Goal: Task Accomplishment & Management: Manage account settings

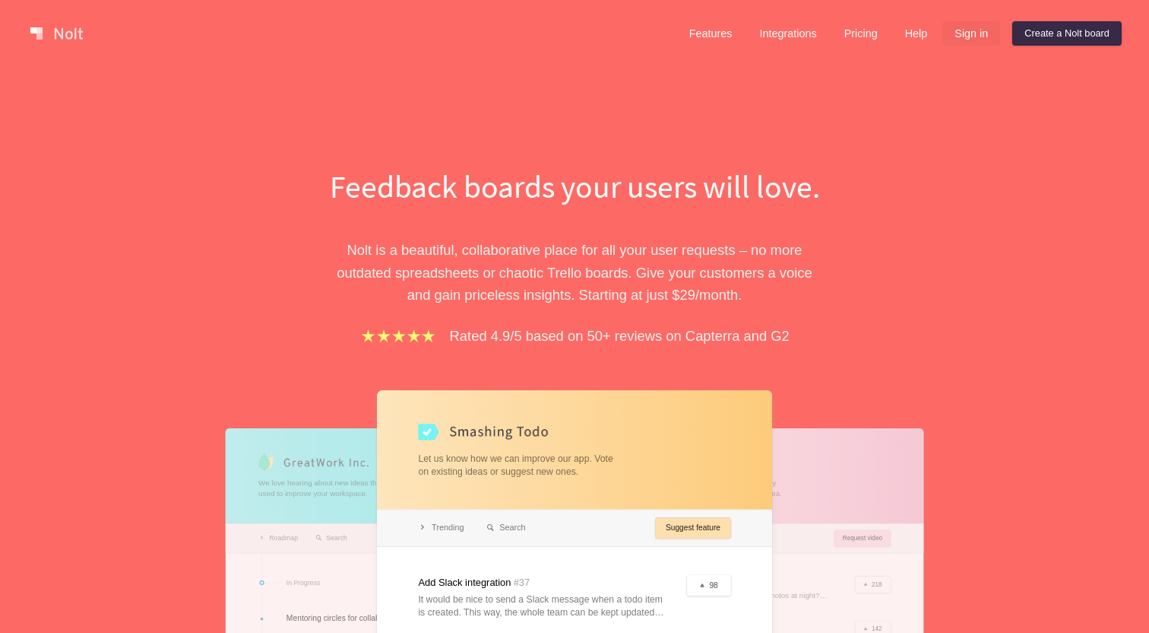
click at [960, 40] on link "Sign in" at bounding box center [972, 33] width 58 height 24
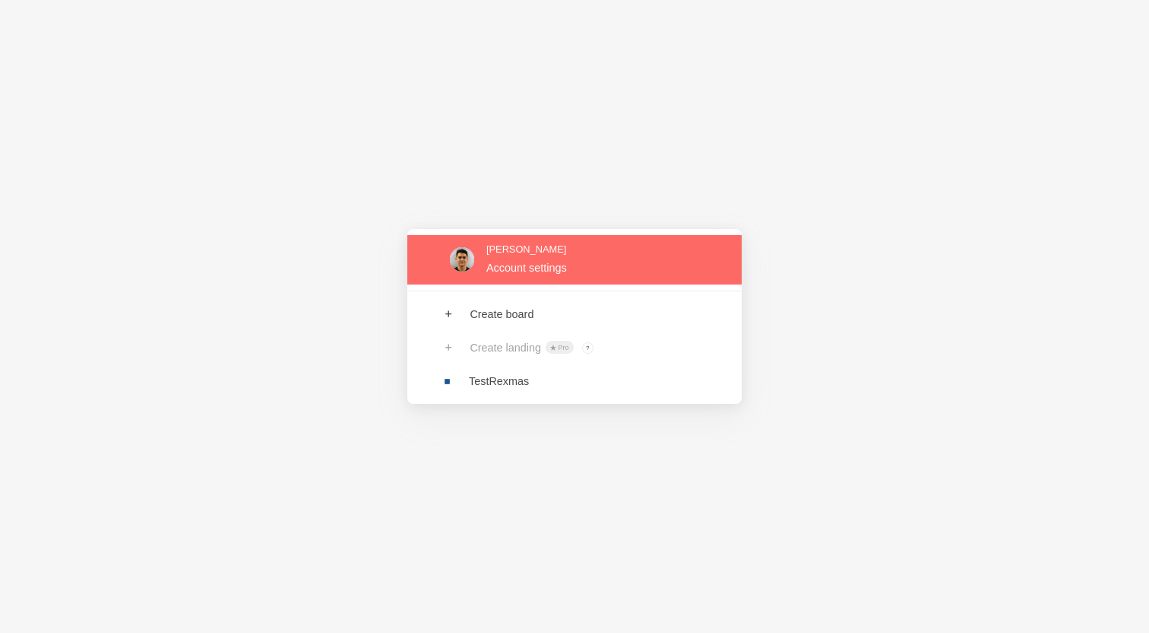
click at [621, 274] on link at bounding box center [574, 259] width 334 height 49
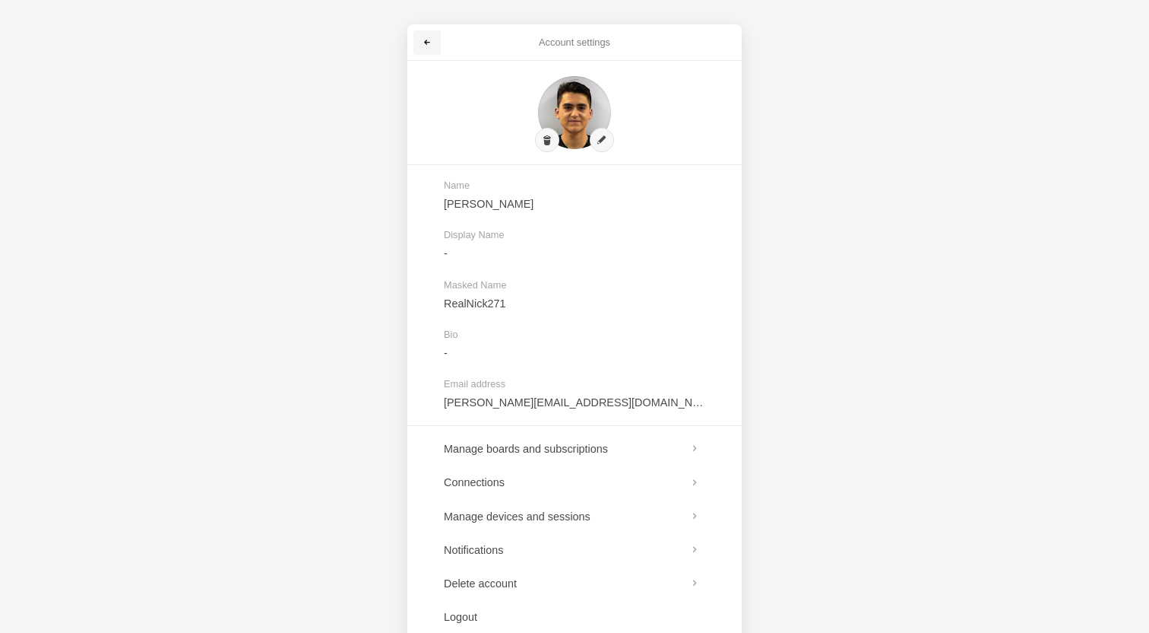
click at [420, 42] on link at bounding box center [427, 42] width 27 height 24
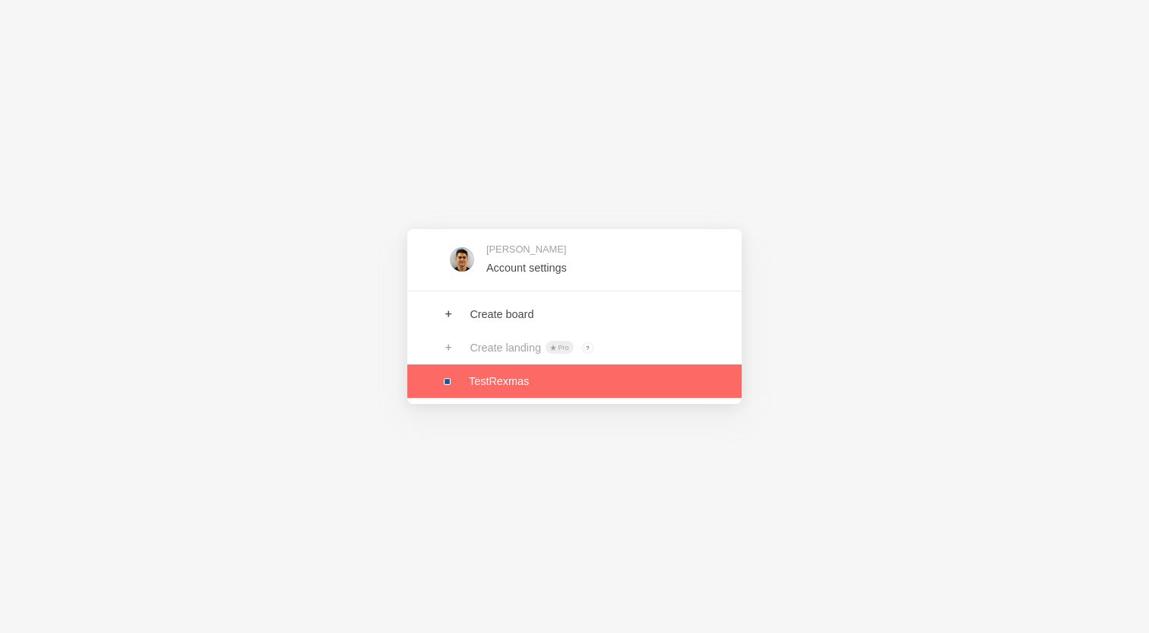
click at [568, 387] on link at bounding box center [574, 380] width 334 height 33
